Goal: Transaction & Acquisition: Purchase product/service

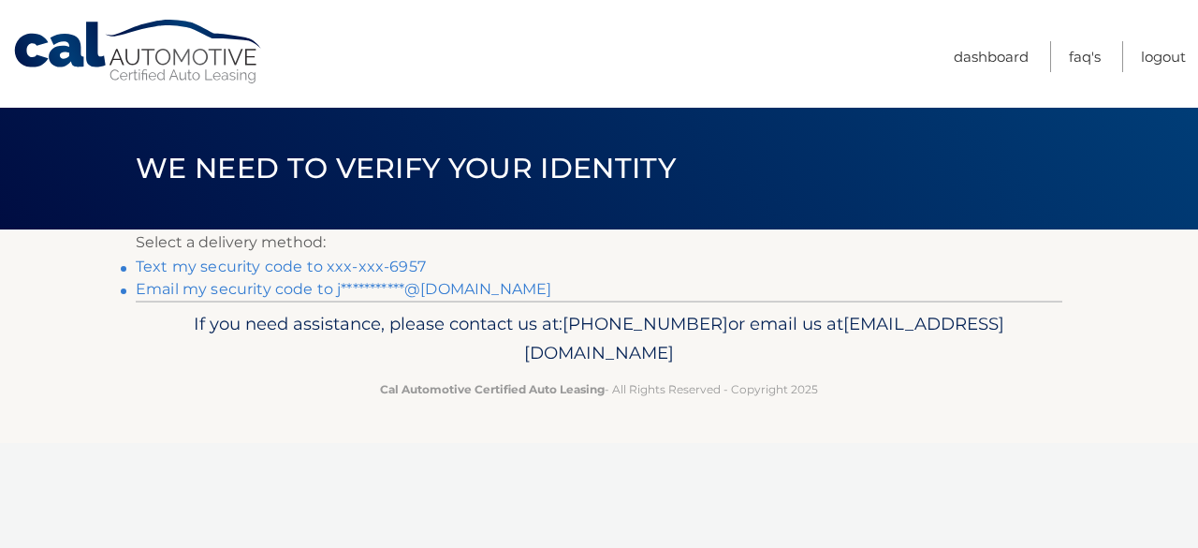
click at [301, 267] on link "Text my security code to xxx-xxx-6957" at bounding box center [281, 266] width 290 height 18
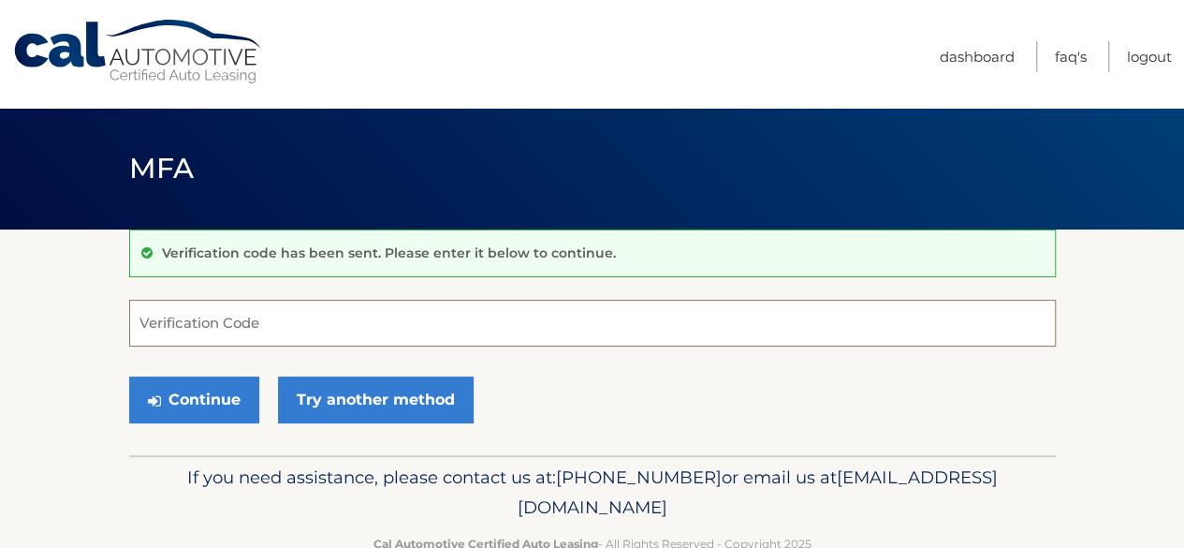
click at [326, 307] on input "Verification Code" at bounding box center [592, 323] width 927 height 47
type input "866179"
click at [129, 376] on button "Continue" at bounding box center [194, 399] width 130 height 47
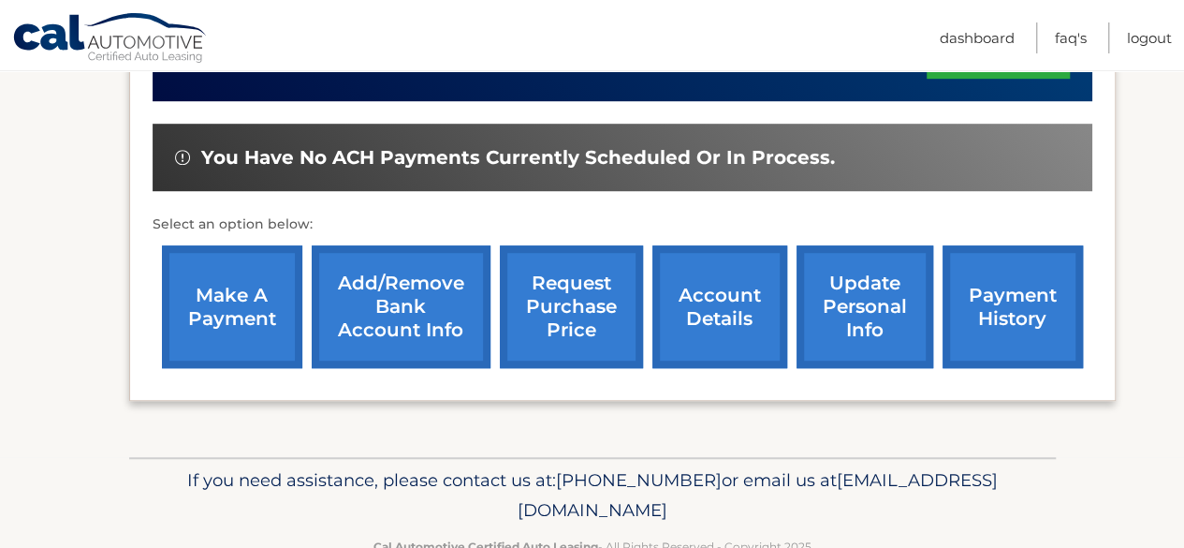
scroll to position [281, 0]
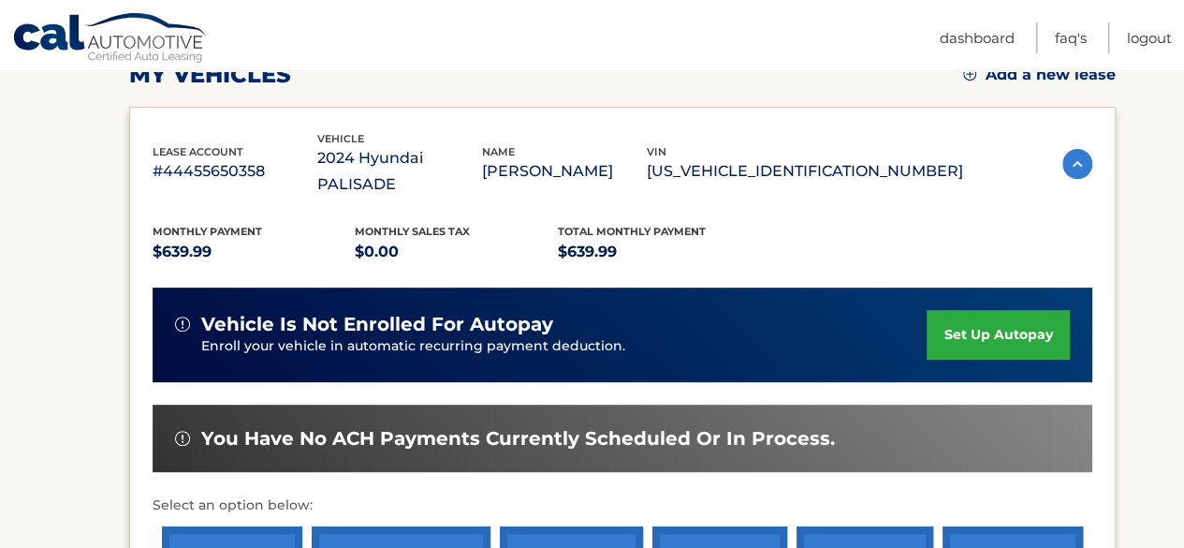
click at [351, 198] on div "Monthly Payment $639.99 Monthly sales Tax $0.00 Total Monthly Payment $639.99 v…" at bounding box center [623, 428] width 940 height 461
click at [1070, 149] on img at bounding box center [1077, 164] width 30 height 30
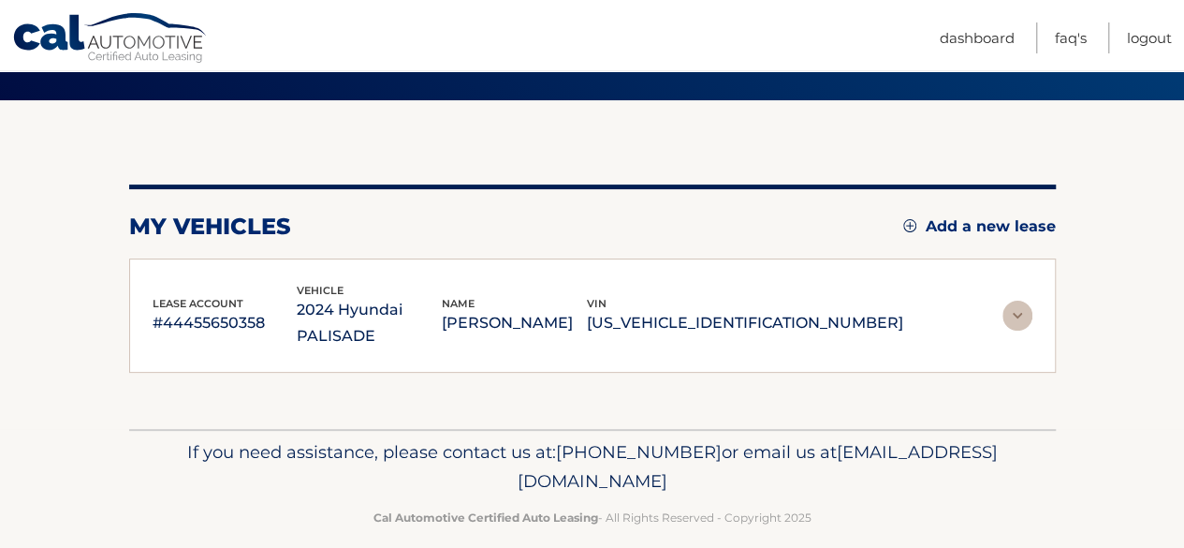
scroll to position [125, 0]
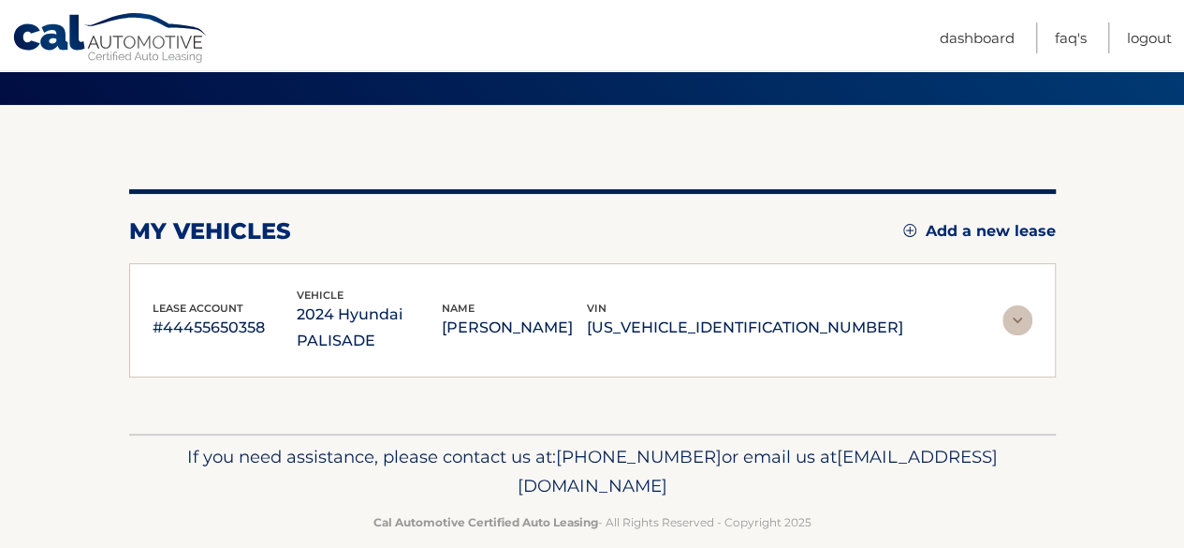
click at [1027, 305] on img at bounding box center [1018, 320] width 30 height 30
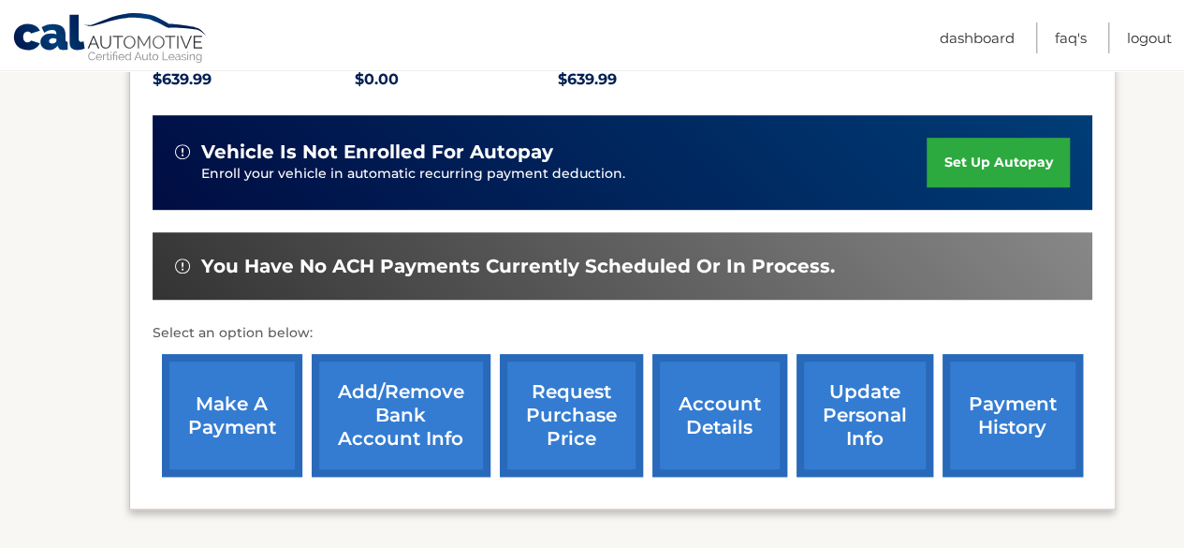
scroll to position [468, 0]
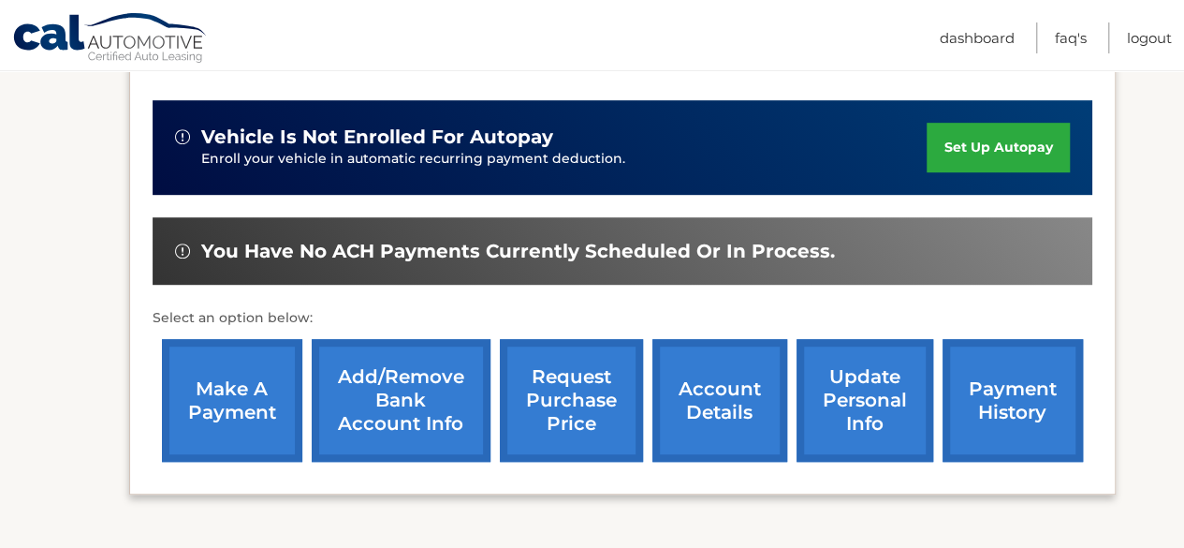
click at [221, 383] on link "make a payment" at bounding box center [232, 400] width 140 height 123
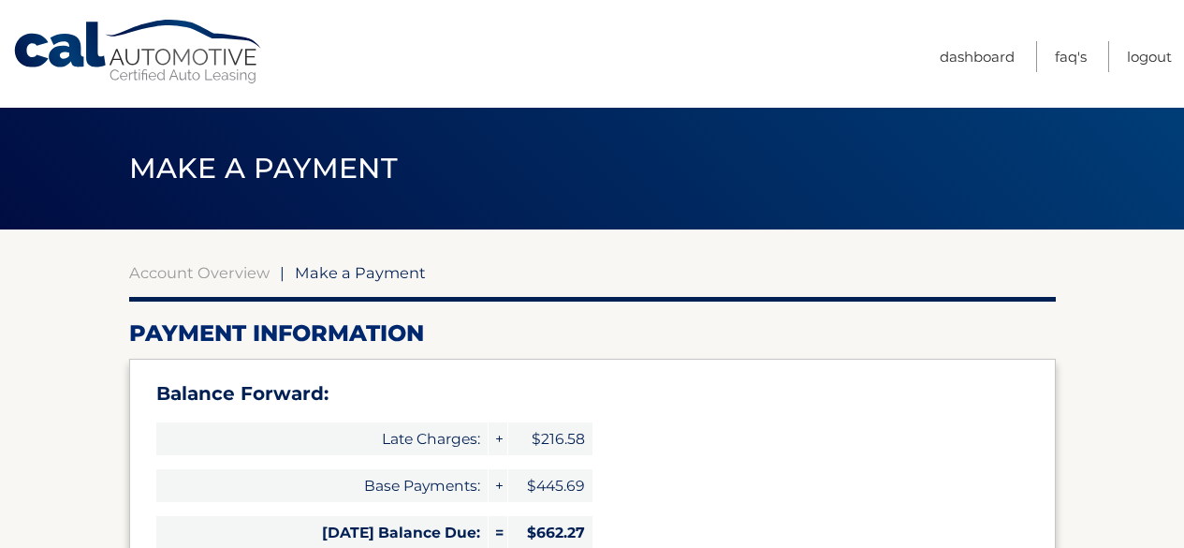
select select "ZjQyMWI1MDAtZmE4Ny00OTNjLTg1ZjQtZTRjMDVmYjZhZWFm"
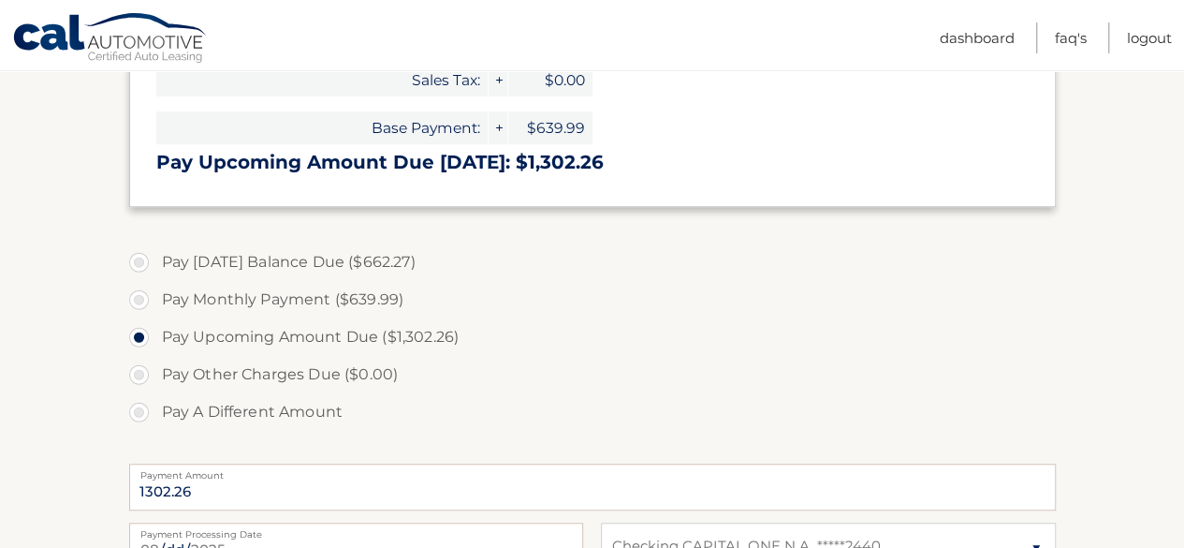
scroll to position [562, 0]
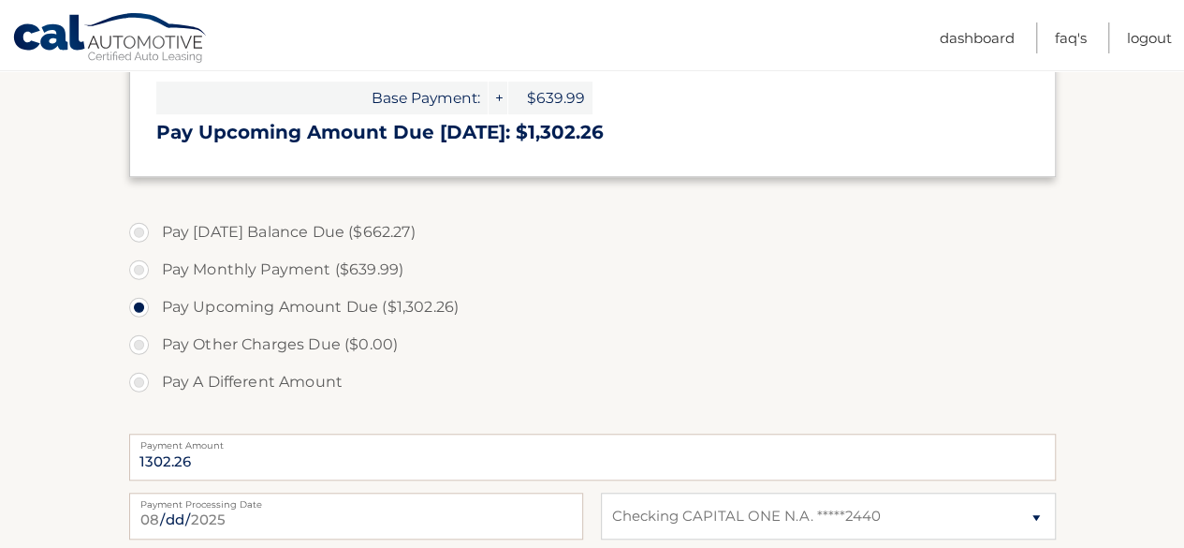
click at [138, 381] on label "Pay A Different Amount" at bounding box center [592, 381] width 927 height 37
click at [138, 381] on input "Pay A Different Amount" at bounding box center [146, 378] width 19 height 30
radio input "true"
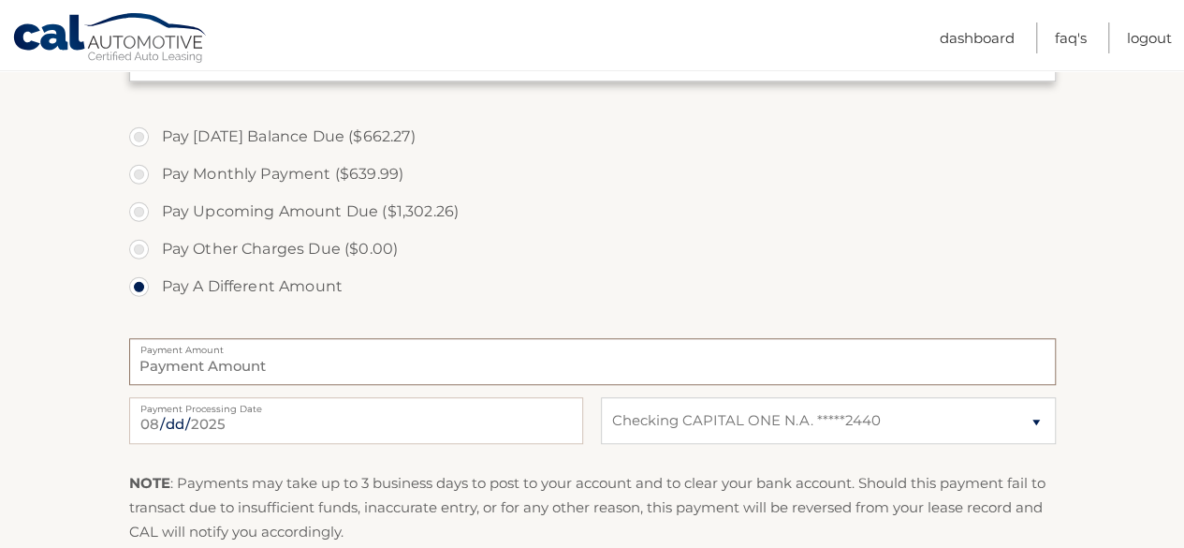
scroll to position [749, 0]
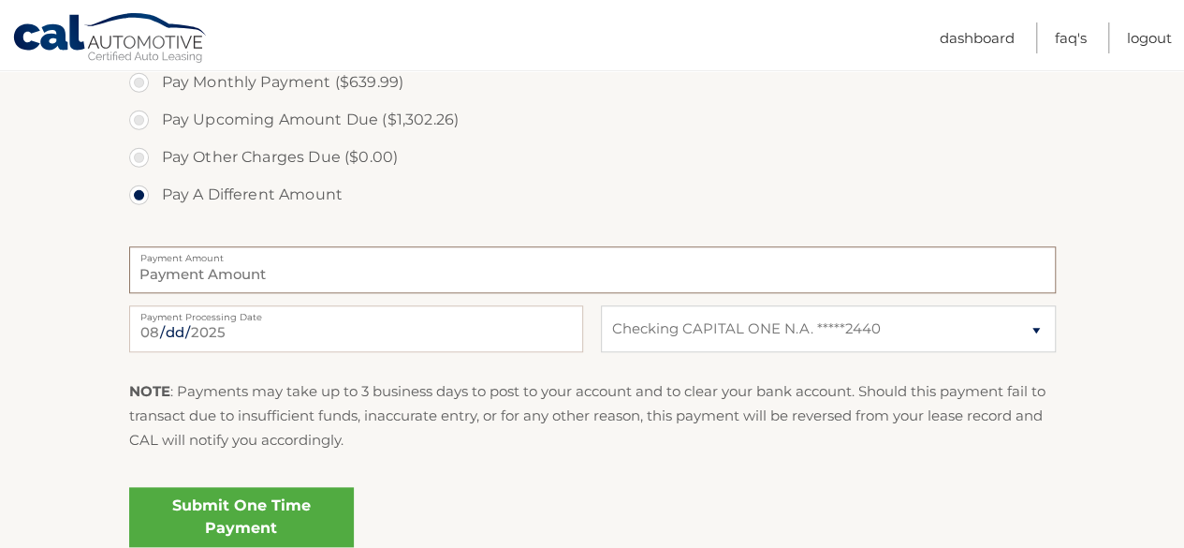
click at [221, 278] on input "Payment Amount" at bounding box center [592, 269] width 927 height 47
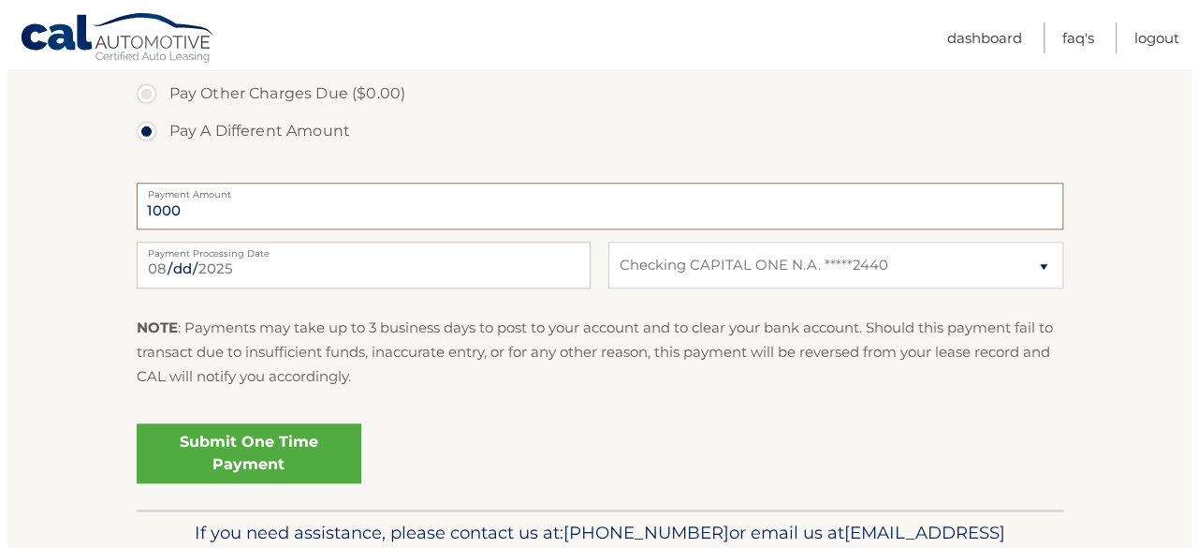
scroll to position [843, 0]
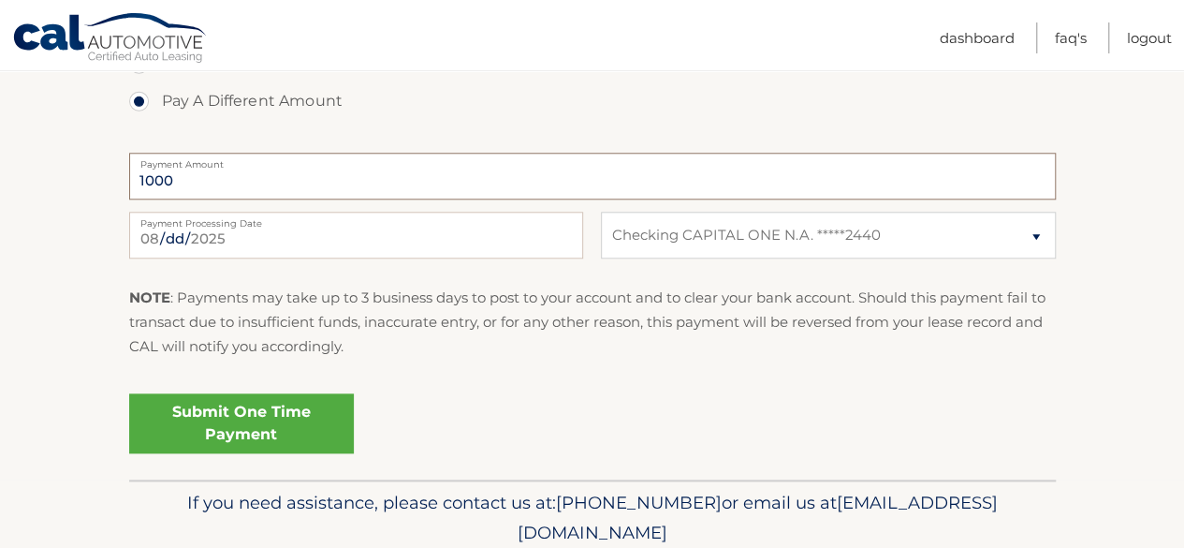
type input "1000"
click at [262, 427] on link "Submit One Time Payment" at bounding box center [241, 423] width 225 height 60
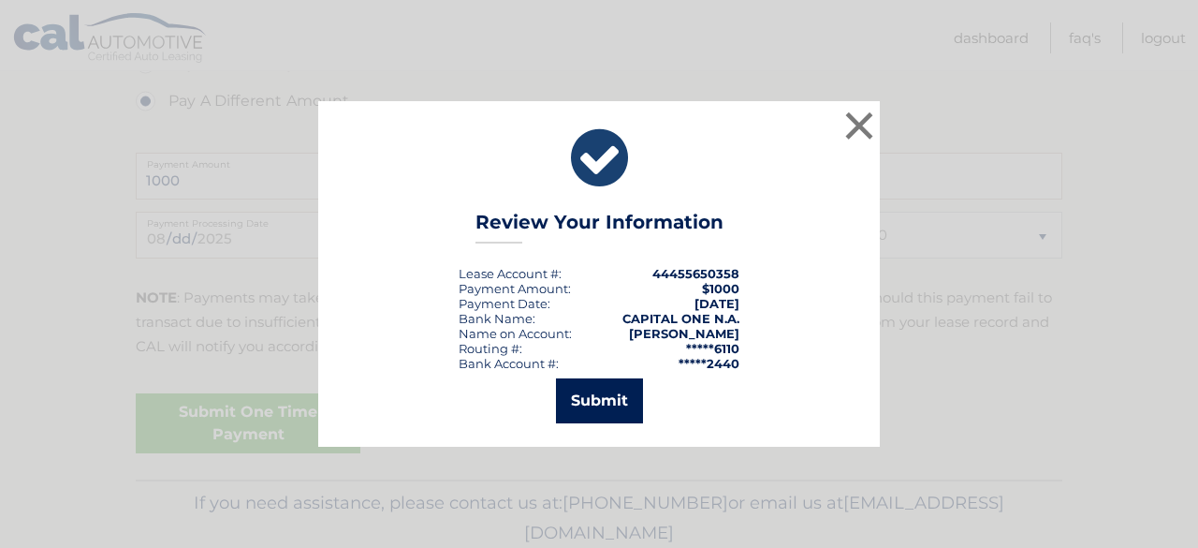
click at [594, 416] on button "Submit" at bounding box center [599, 400] width 87 height 45
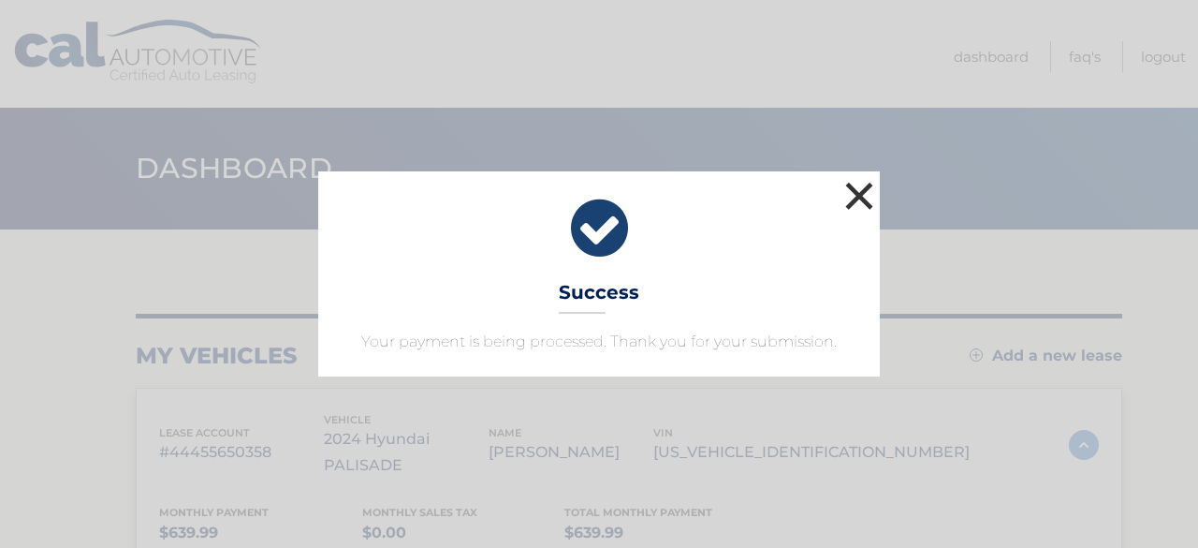
click at [858, 197] on button "×" at bounding box center [859, 195] width 37 height 37
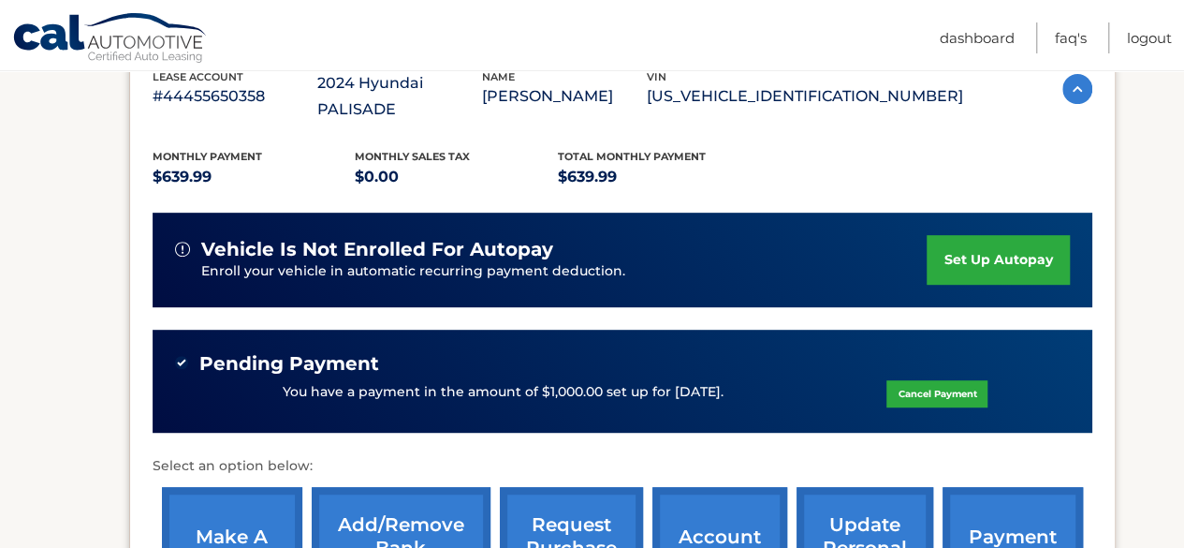
scroll to position [468, 0]
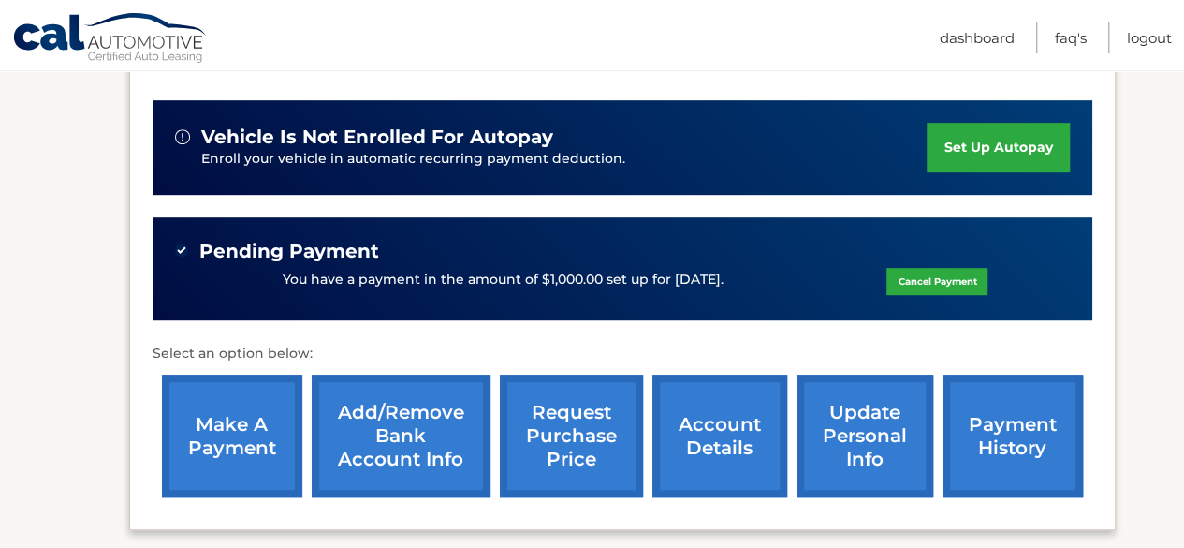
click at [241, 374] on link "make a payment" at bounding box center [232, 435] width 140 height 123
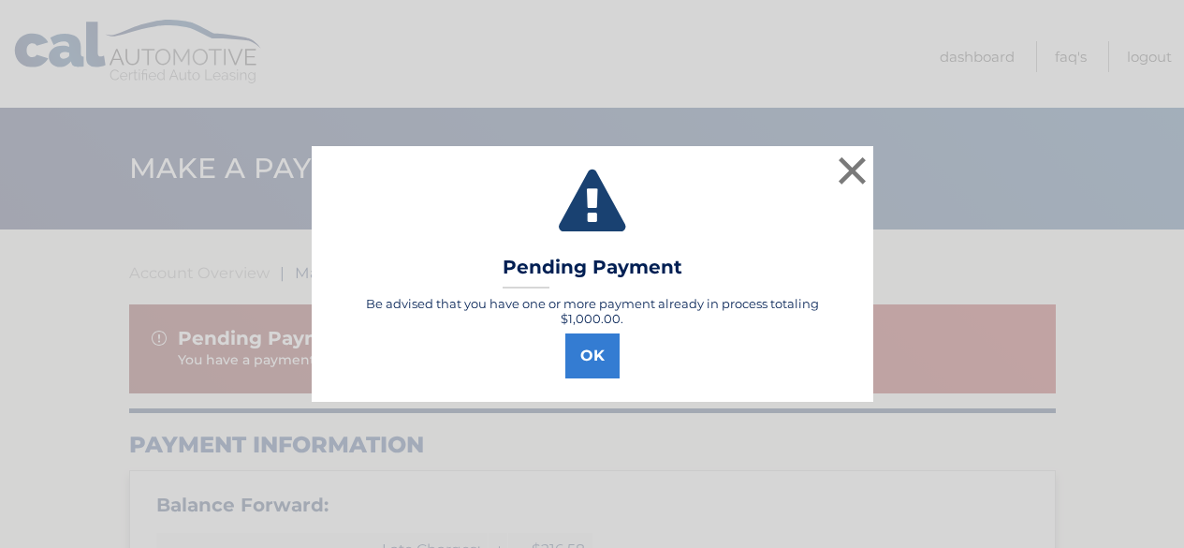
select select "ZjQyMWI1MDAtZmE4Ny00OTNjLTg1ZjQtZTRjMDVmYjZhZWFm"
click at [848, 173] on button "×" at bounding box center [859, 170] width 37 height 37
